Goal: Find specific page/section: Find specific page/section

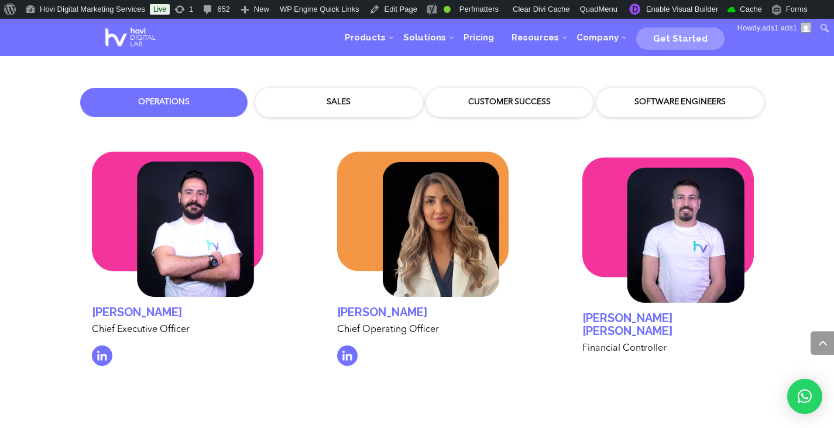
scroll to position [3487, 0]
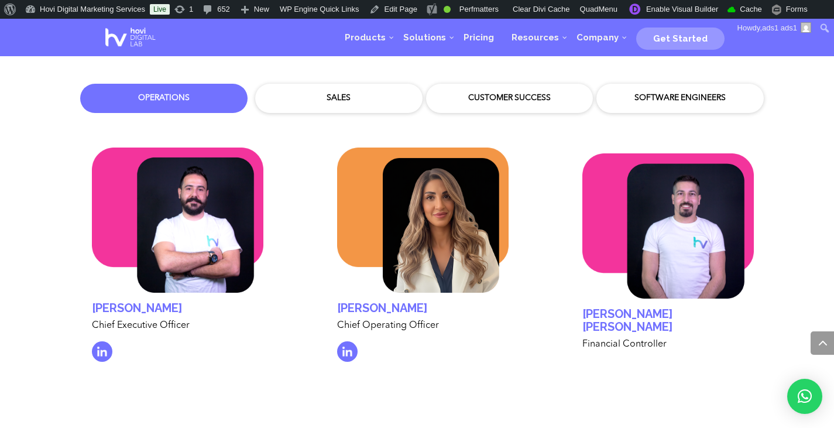
click at [635, 84] on div "Software Engineers" at bounding box center [679, 98] width 167 height 29
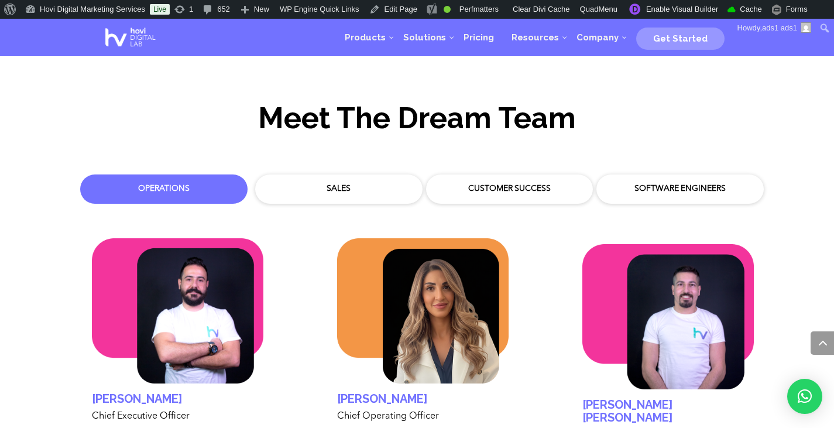
scroll to position [3393, 0]
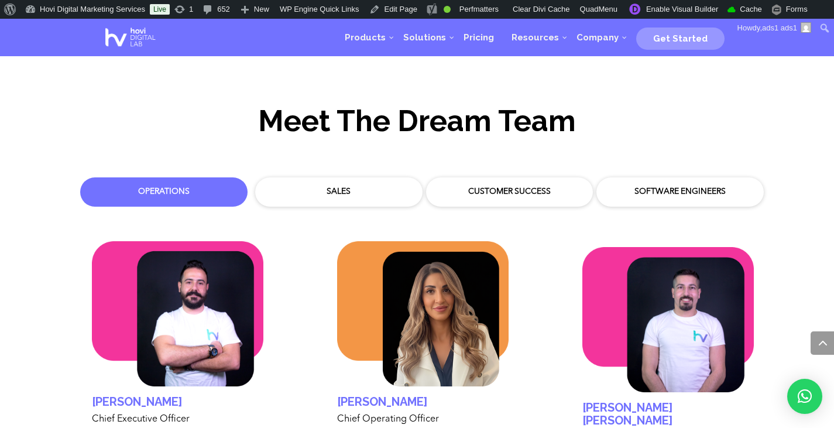
click at [647, 186] on div "Software Engineers" at bounding box center [680, 192] width 150 height 12
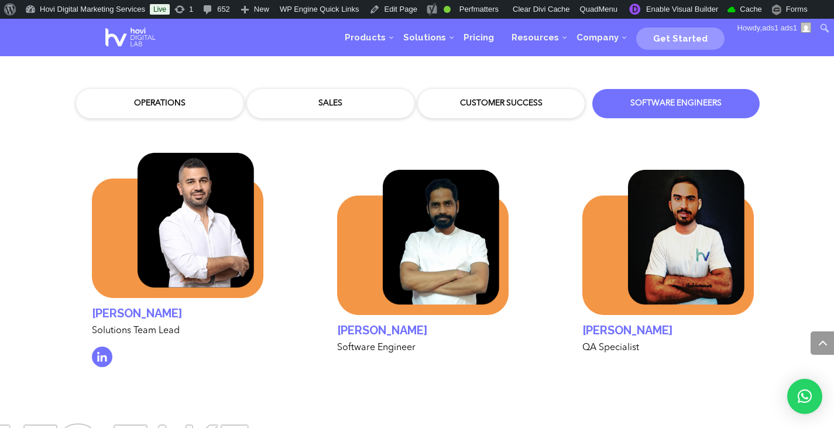
scroll to position [3487, 0]
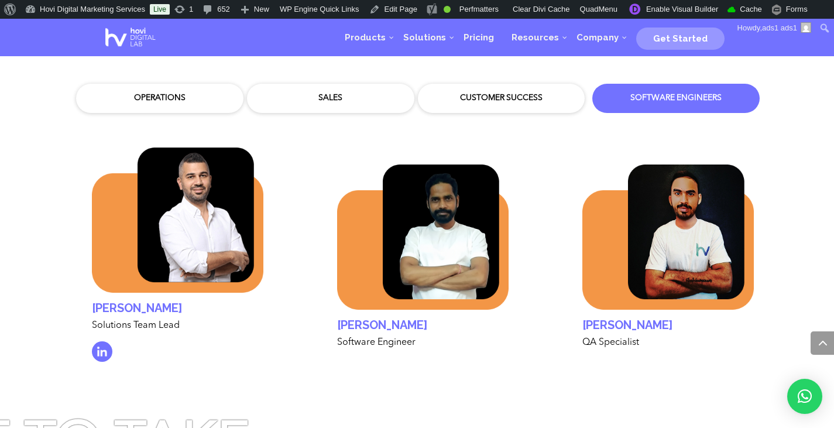
click at [476, 84] on div "Customer Success" at bounding box center [501, 98] width 167 height 29
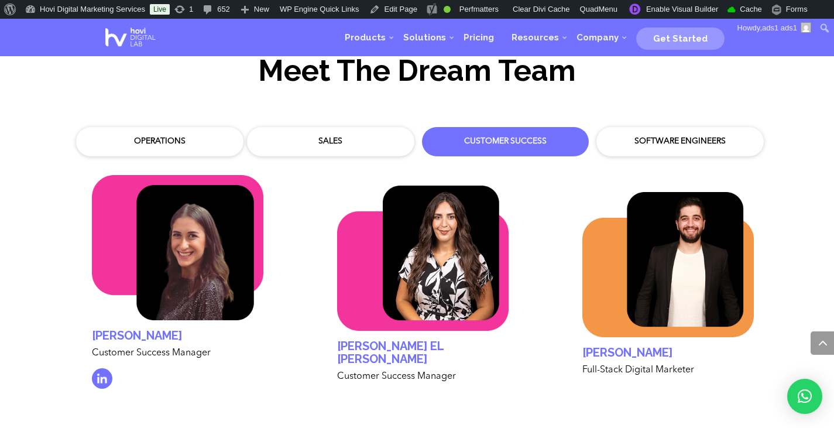
scroll to position [3440, 0]
